Goal: Information Seeking & Learning: Learn about a topic

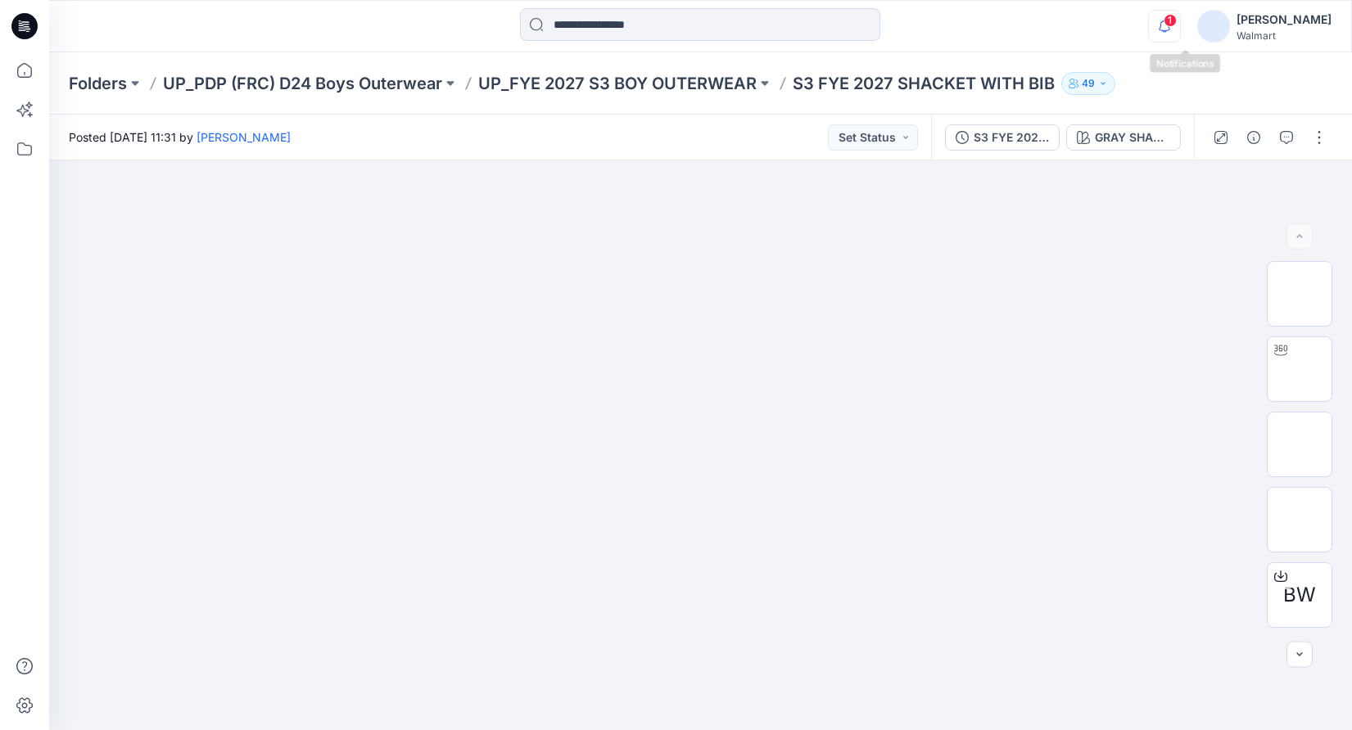
click at [1170, 21] on icon "button" at bounding box center [1163, 25] width 11 height 11
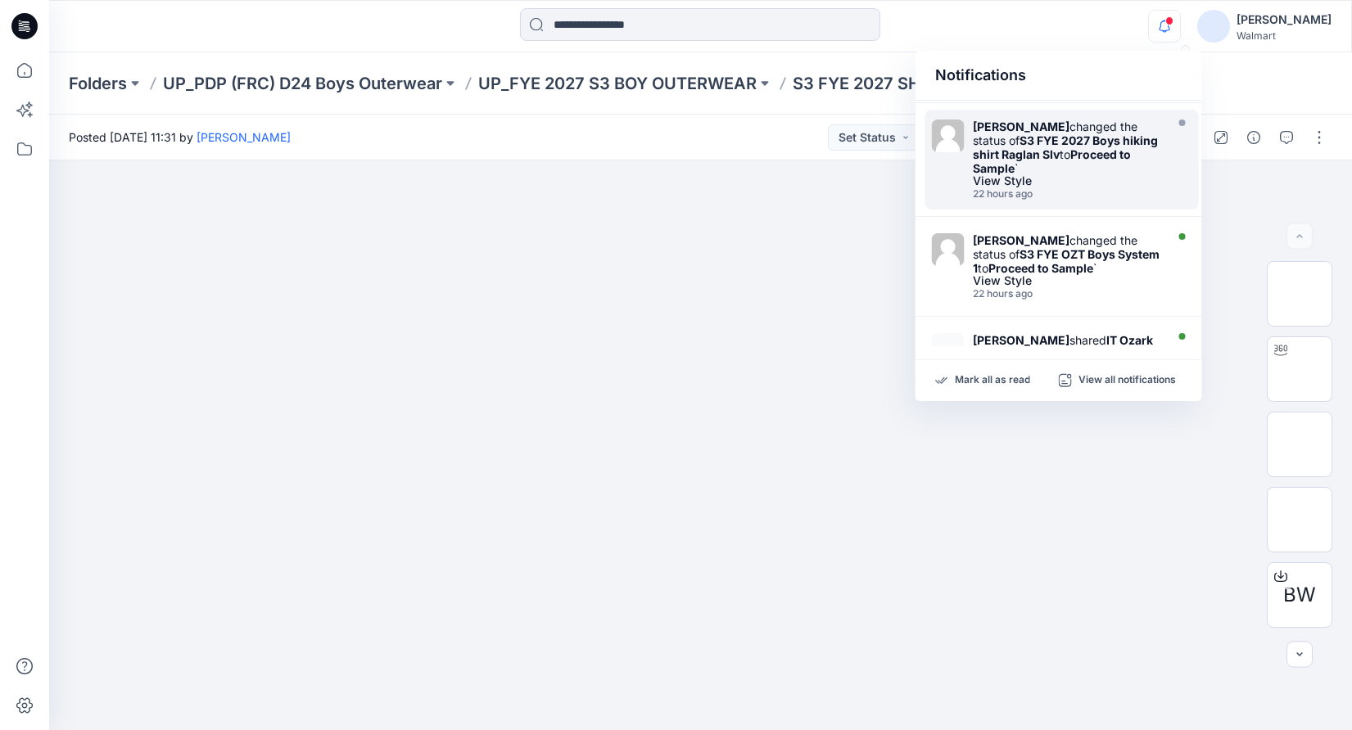
scroll to position [523, 0]
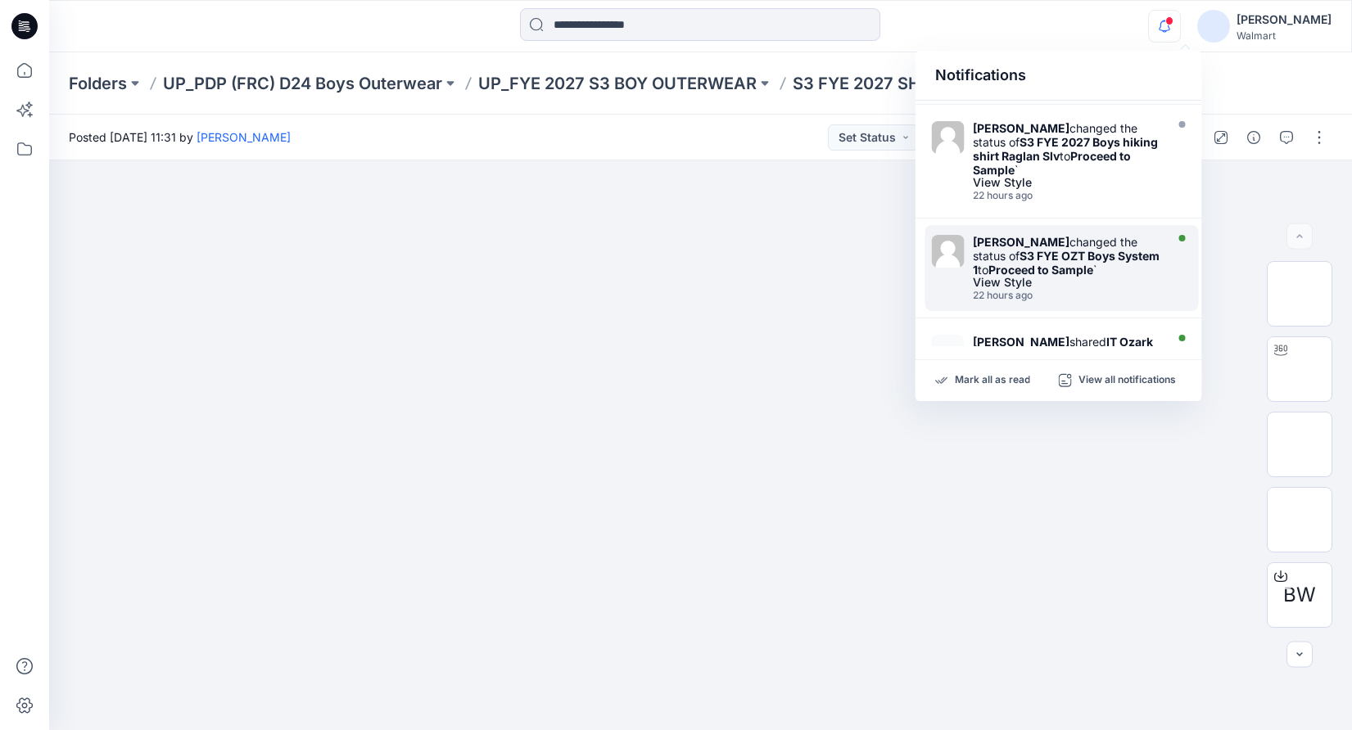
click at [1113, 249] on strong "S3 FYE OZT Boys System 1" at bounding box center [1066, 263] width 187 height 28
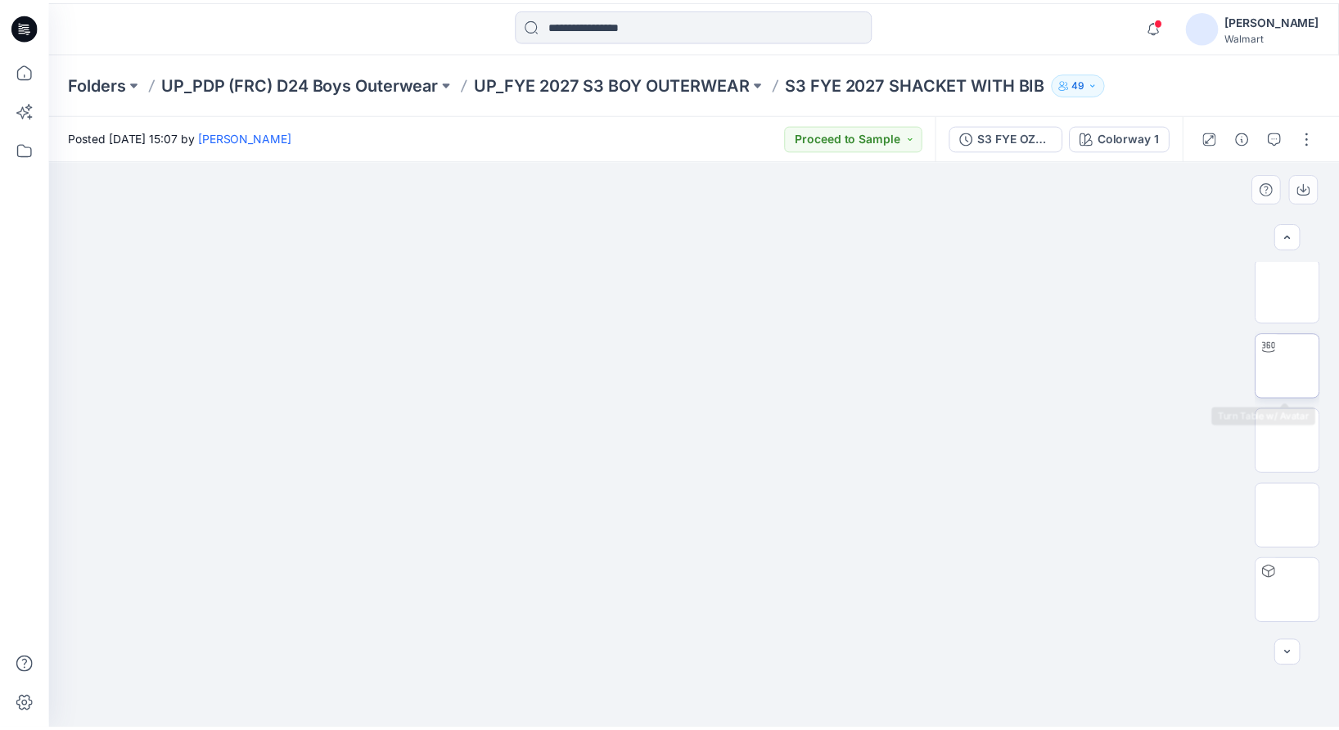
scroll to position [224, 0]
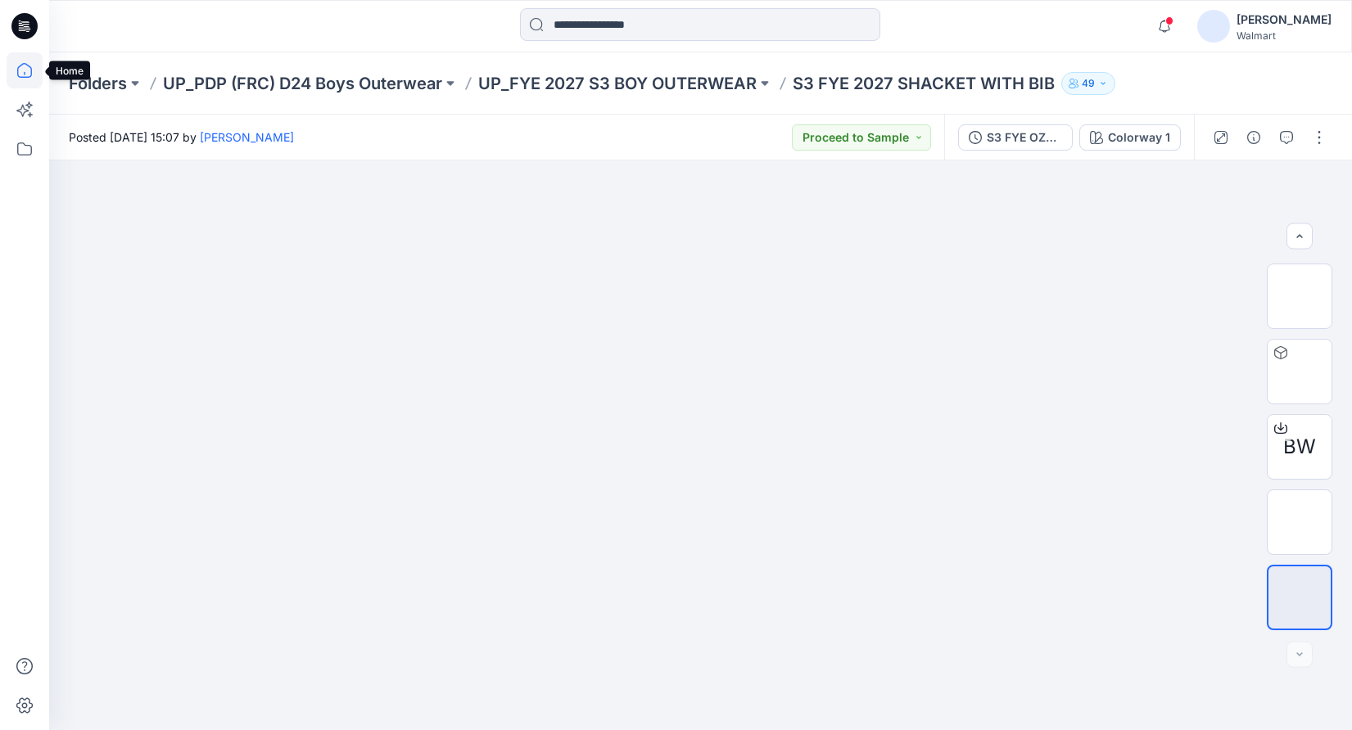
click at [20, 68] on icon at bounding box center [25, 70] width 36 height 36
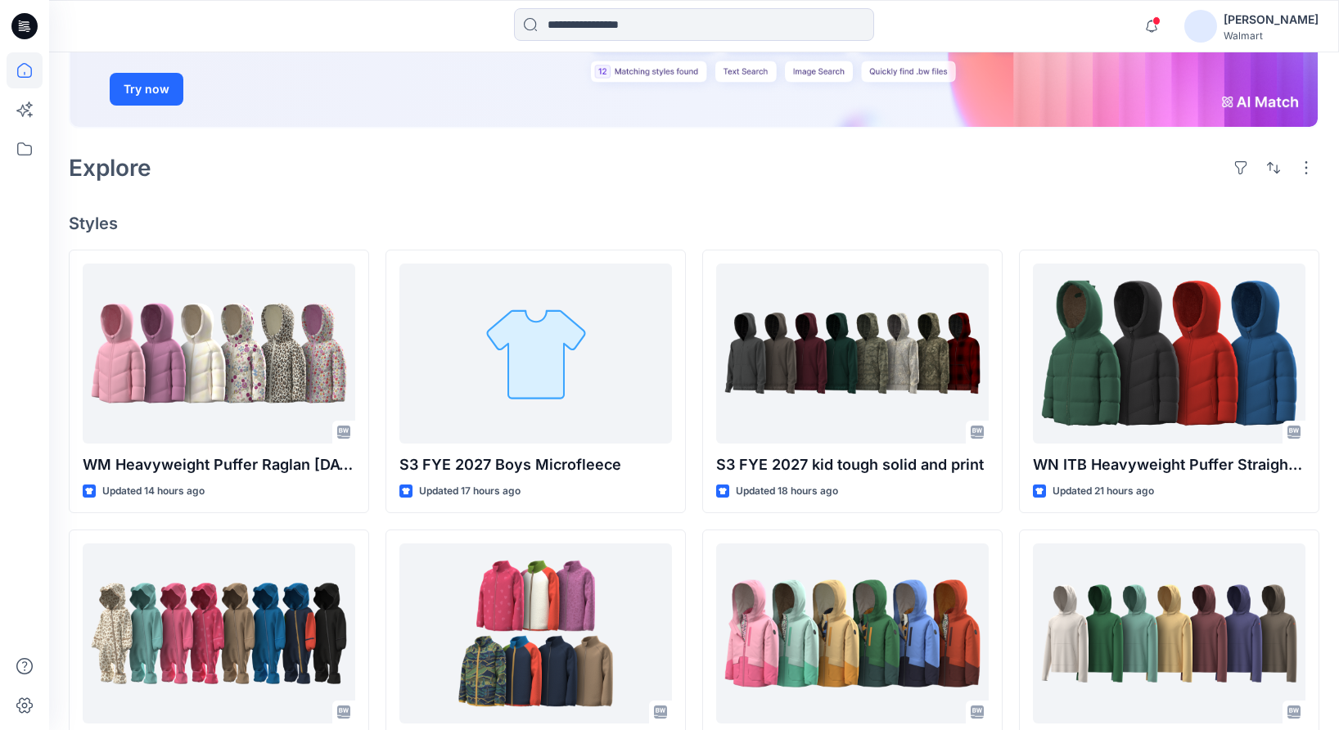
scroll to position [268, 0]
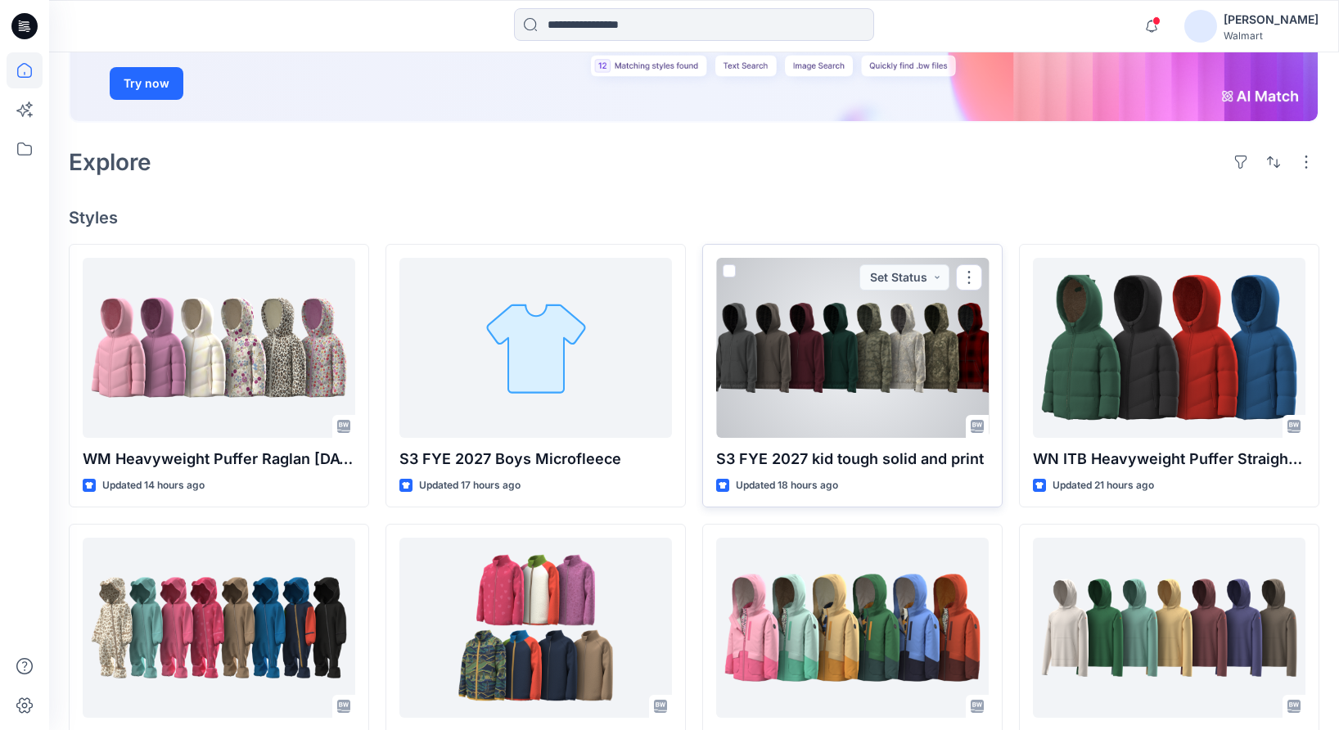
click at [934, 360] on div at bounding box center [852, 348] width 273 height 180
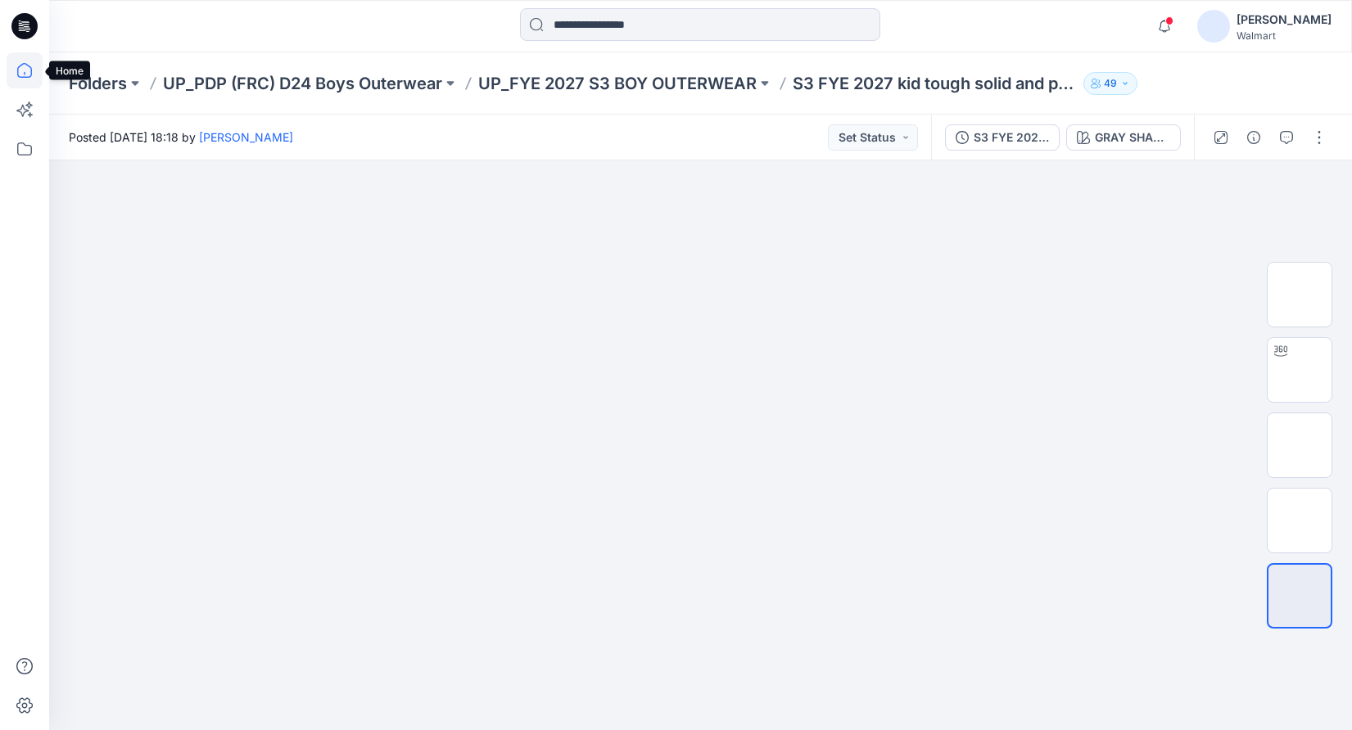
click at [35, 61] on icon at bounding box center [25, 70] width 36 height 36
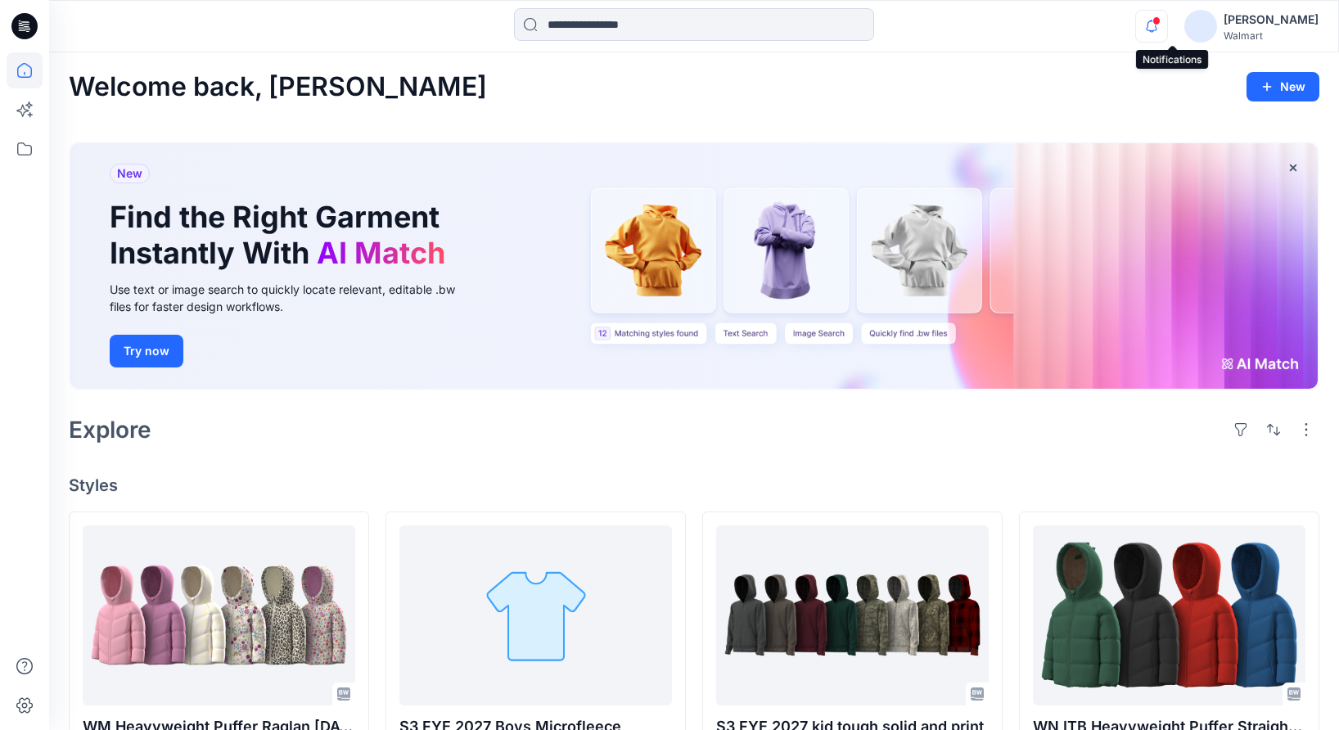
click at [1167, 34] on icon "button" at bounding box center [1151, 26] width 31 height 33
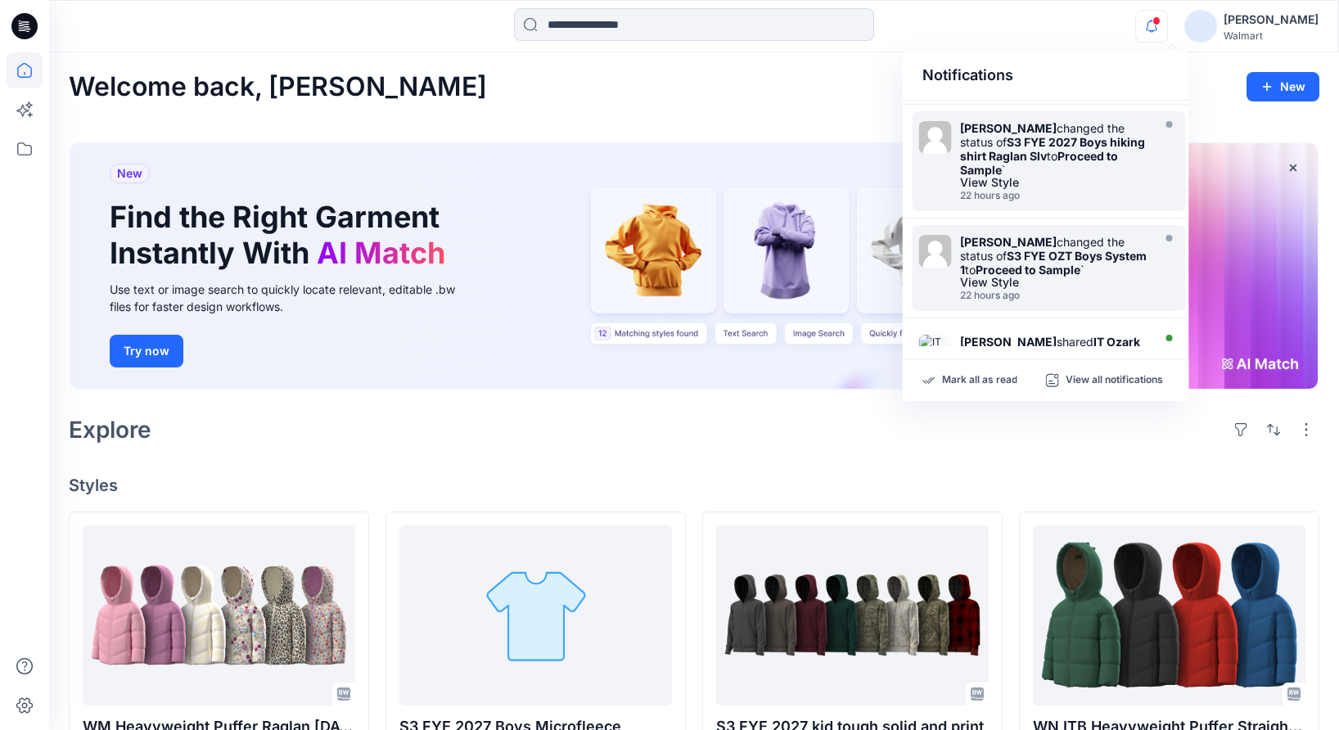
click at [1118, 138] on strong "S3 FYE 2027 Boys hiking shirt Raglan Slv" at bounding box center [1052, 149] width 185 height 28
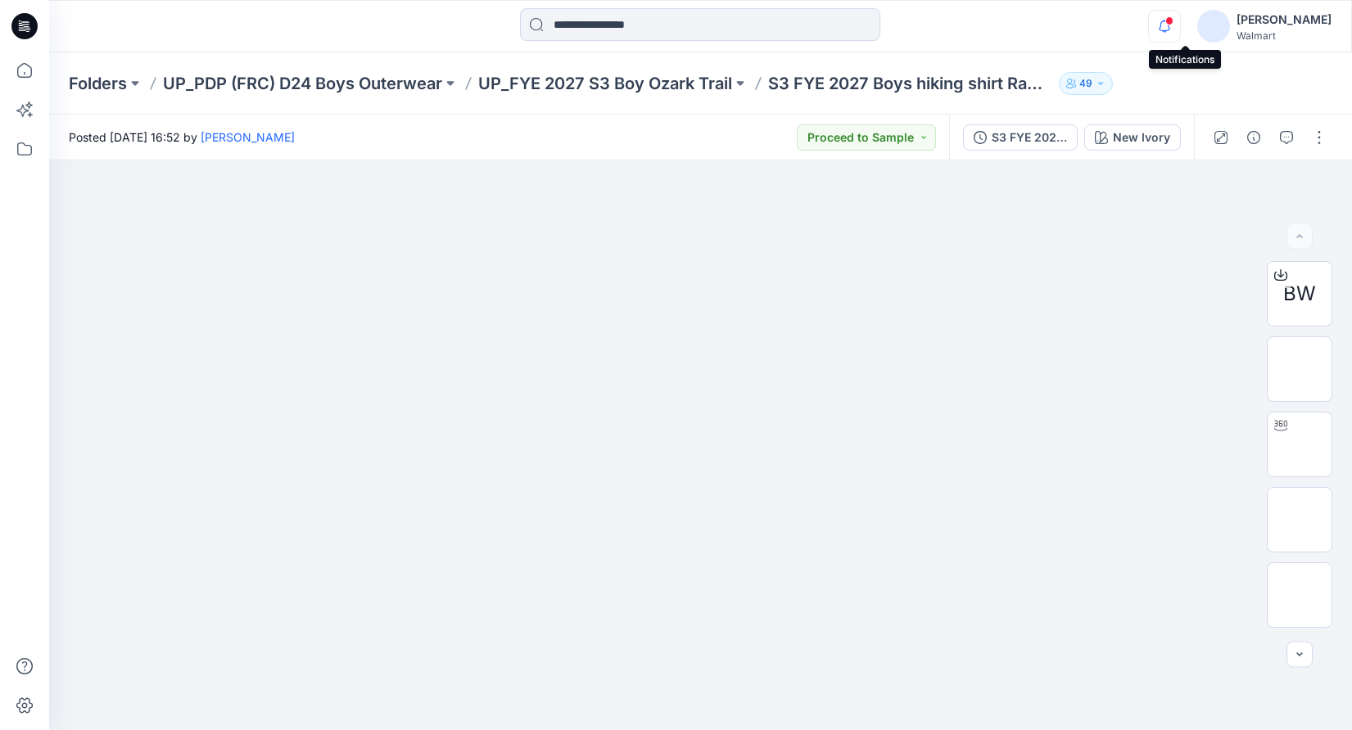
click at [1166, 20] on icon "button" at bounding box center [1164, 21] width 3 height 2
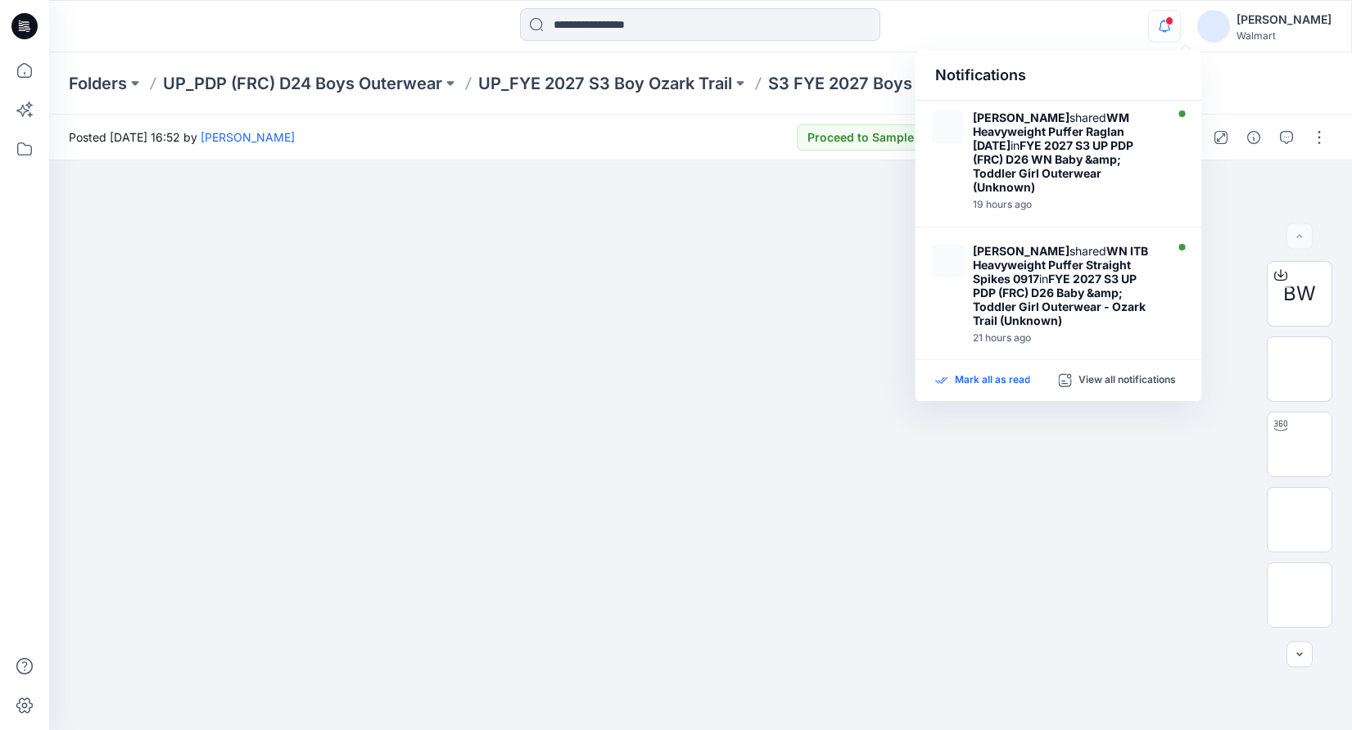
click at [1005, 382] on p "Mark all as read" at bounding box center [992, 380] width 75 height 15
click at [1066, 38] on div "Notifications [PERSON_NAME] shared WM Heavyweight Puffer Raglan [DATE] in FYE 2…" at bounding box center [700, 26] width 1302 height 36
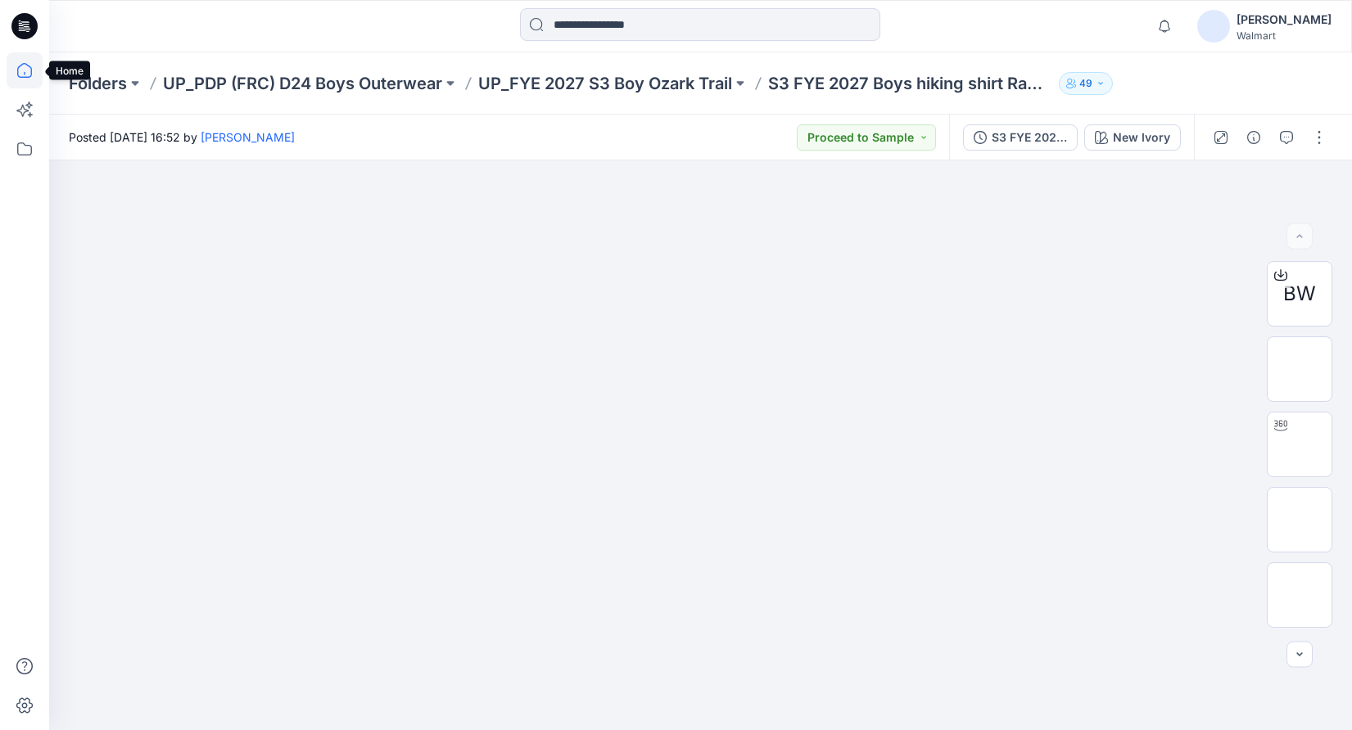
click at [20, 67] on icon at bounding box center [25, 70] width 36 height 36
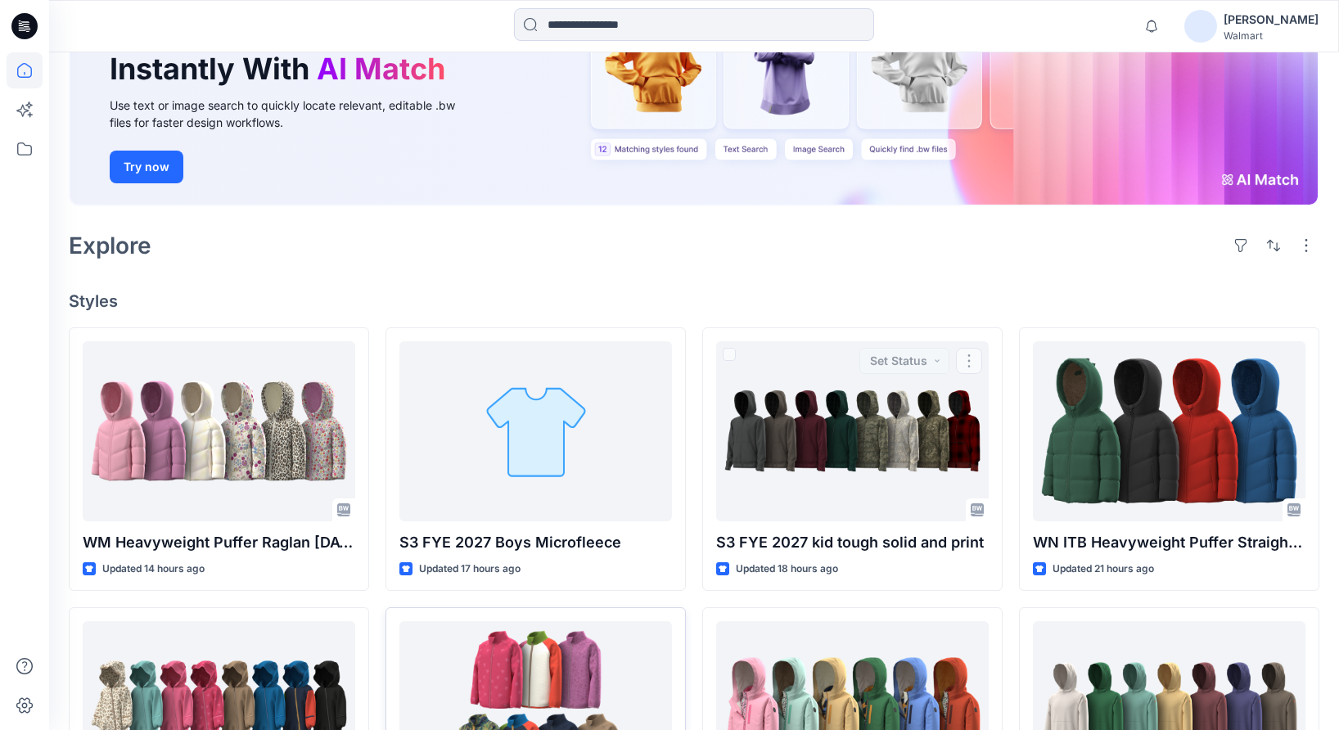
scroll to position [189, 0]
